Goal: Find specific page/section: Find specific page/section

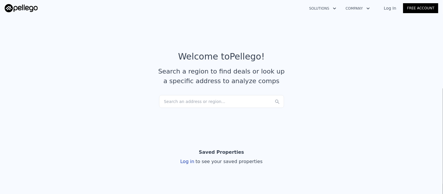
click at [198, 101] on div "Search an address or region..." at bounding box center [221, 101] width 125 height 13
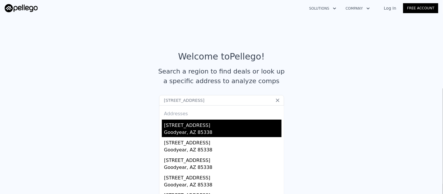
type input "[STREET_ADDRESS]"
click at [196, 129] on div "[STREET_ADDRESS]" at bounding box center [222, 129] width 117 height 18
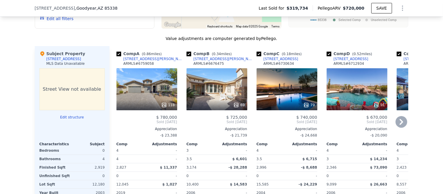
scroll to position [582, 0]
